Goal: Task Accomplishment & Management: Manage account settings

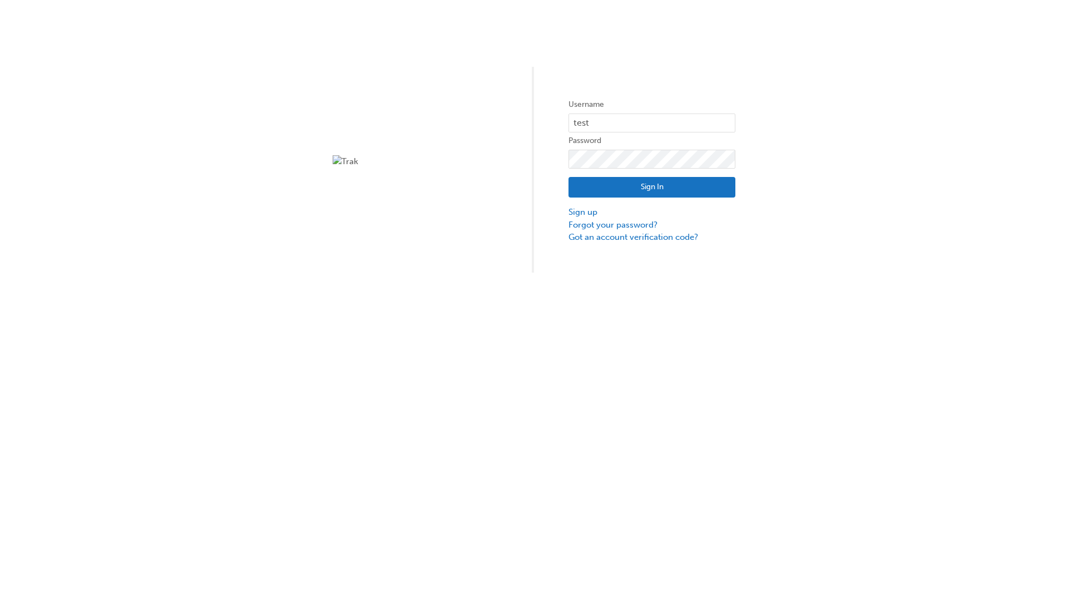
type input "test.e2e.user31"
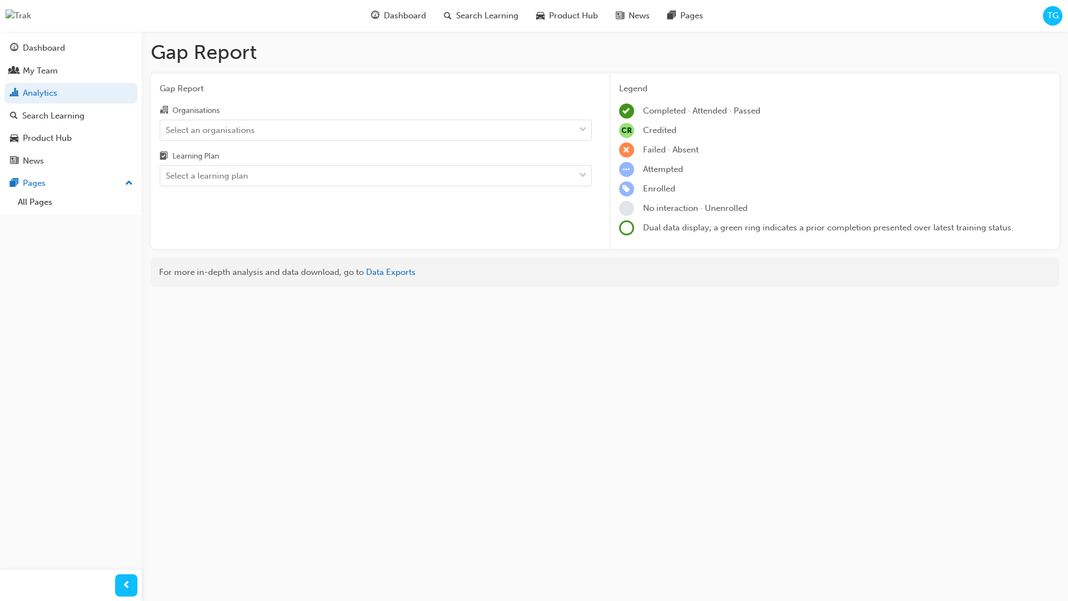
click at [167, 130] on input "Organisations Select an organisations" at bounding box center [166, 129] width 1 height 9
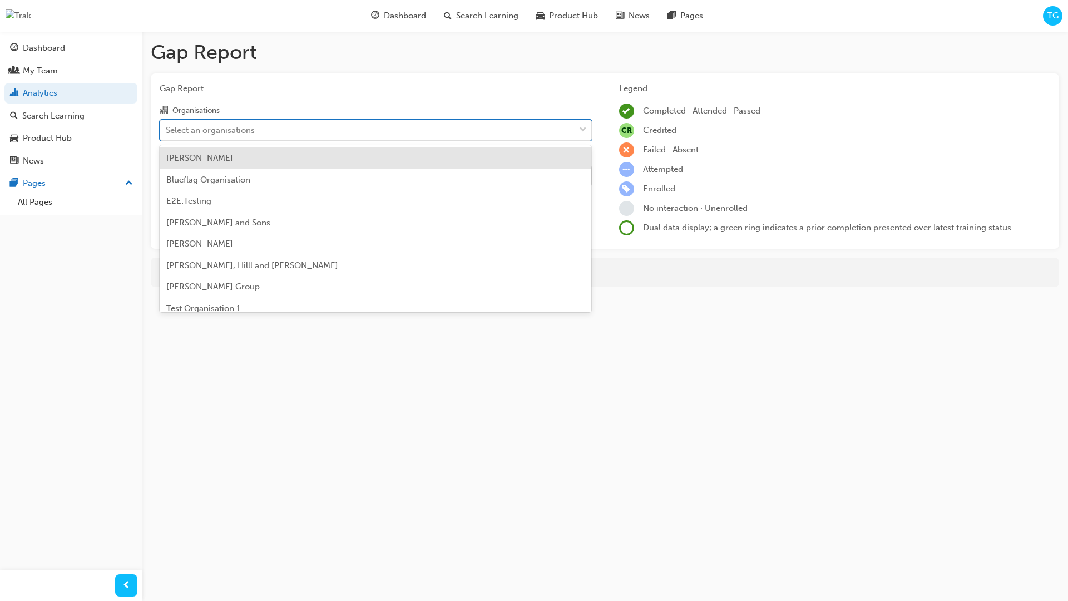
click at [167, 176] on input "Learning Plan Select a learning plan" at bounding box center [166, 175] width 1 height 9
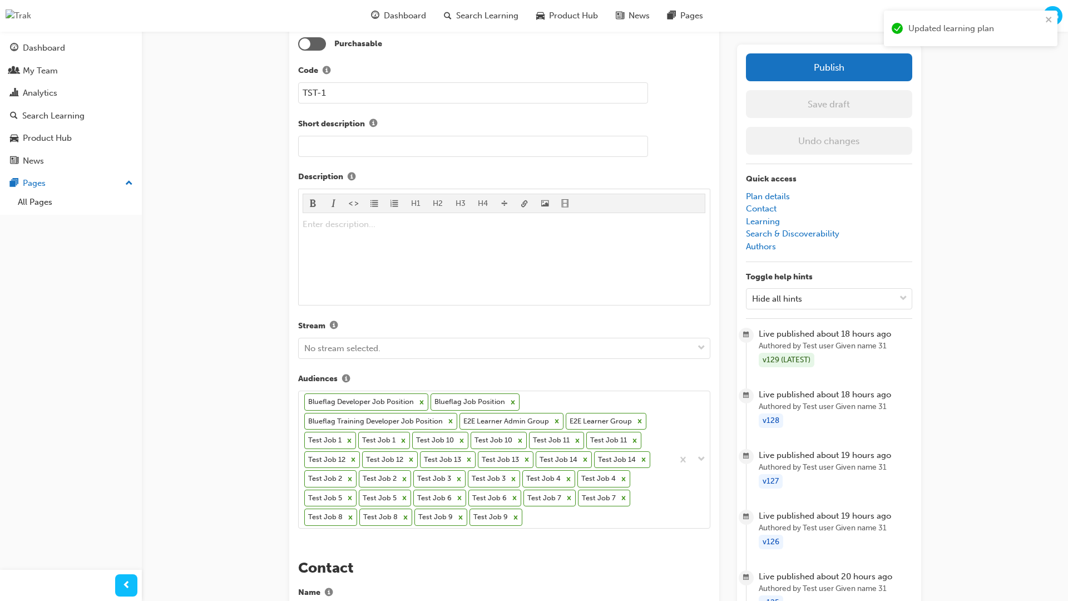
scroll to position [337, 0]
